Goal: Find contact information: Find contact information

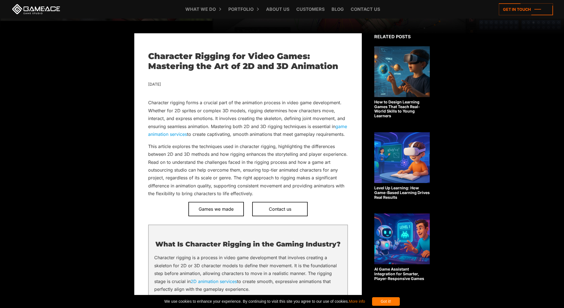
scroll to position [167, 0]
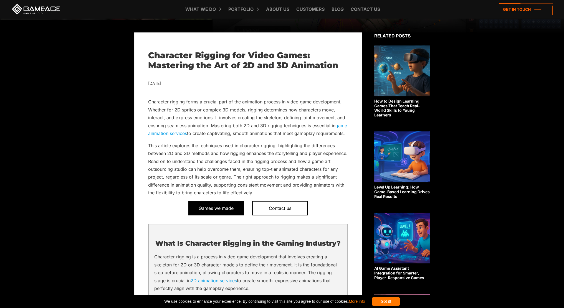
click at [237, 216] on span "Games we made" at bounding box center [216, 208] width 56 height 14
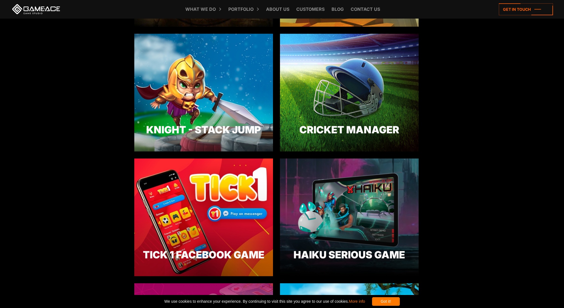
scroll to position [1332, 0]
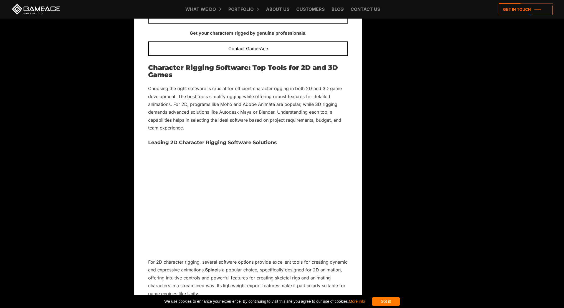
scroll to position [3942, 0]
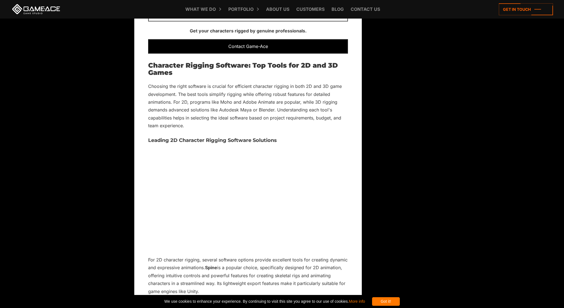
click at [246, 54] on div "Contact Game-Ace" at bounding box center [248, 46] width 200 height 14
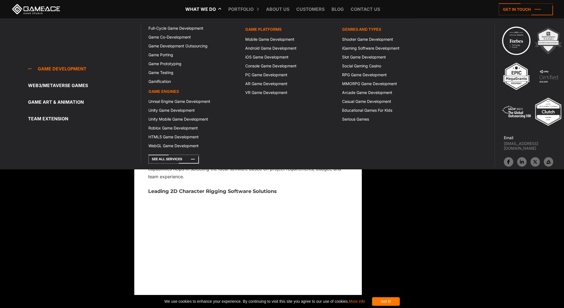
click at [199, 8] on link "What we do" at bounding box center [201, 9] width 36 height 18
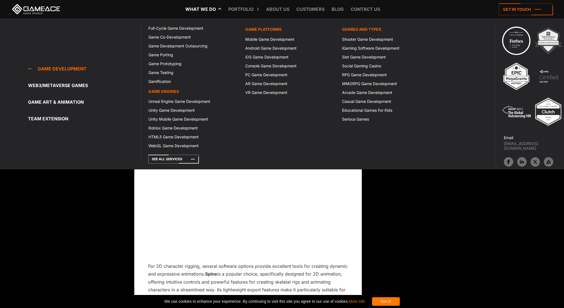
scroll to position [3942, 0]
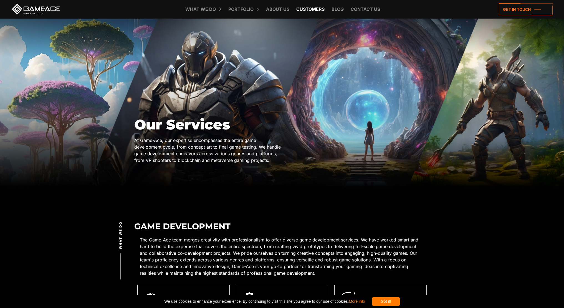
click at [304, 10] on link "Customers" at bounding box center [311, 9] width 34 height 18
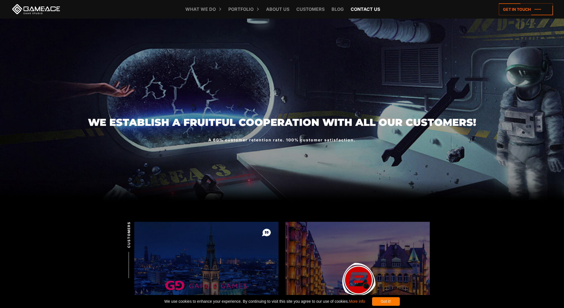
click at [351, 9] on link "Contact us" at bounding box center [365, 9] width 35 height 18
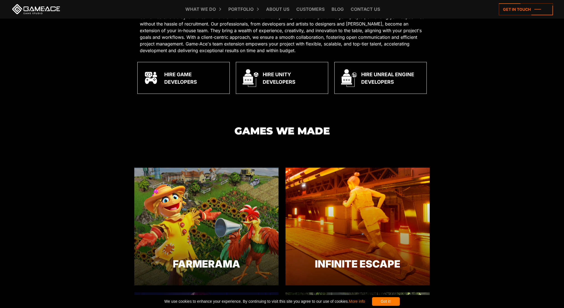
scroll to position [1388, 0]
